Goal: Register for event/course

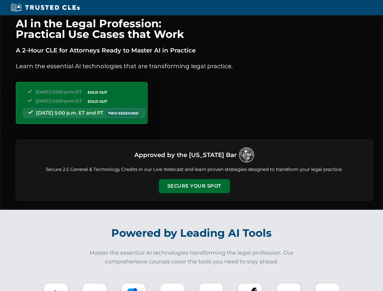
click at [194, 186] on button "Secure Your Spot" at bounding box center [194, 186] width 71 height 14
click at [56, 287] on img at bounding box center [56, 295] width 18 height 18
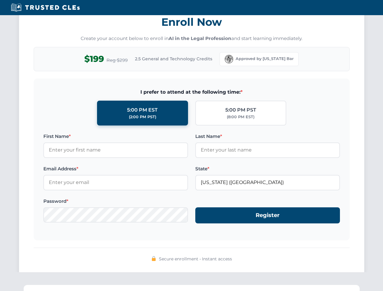
scroll to position [595, 0]
